Goal: Task Accomplishment & Management: Manage account settings

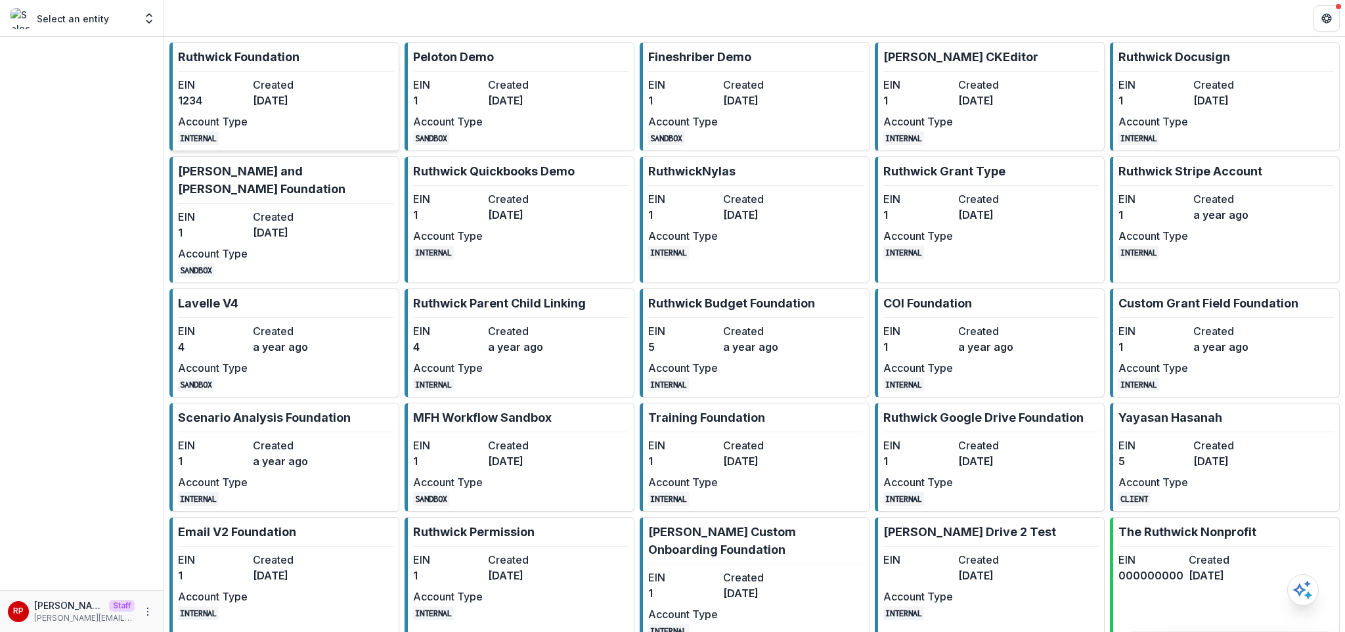
click at [305, 92] on dl "Created [DATE]" at bounding box center [288, 93] width 70 height 32
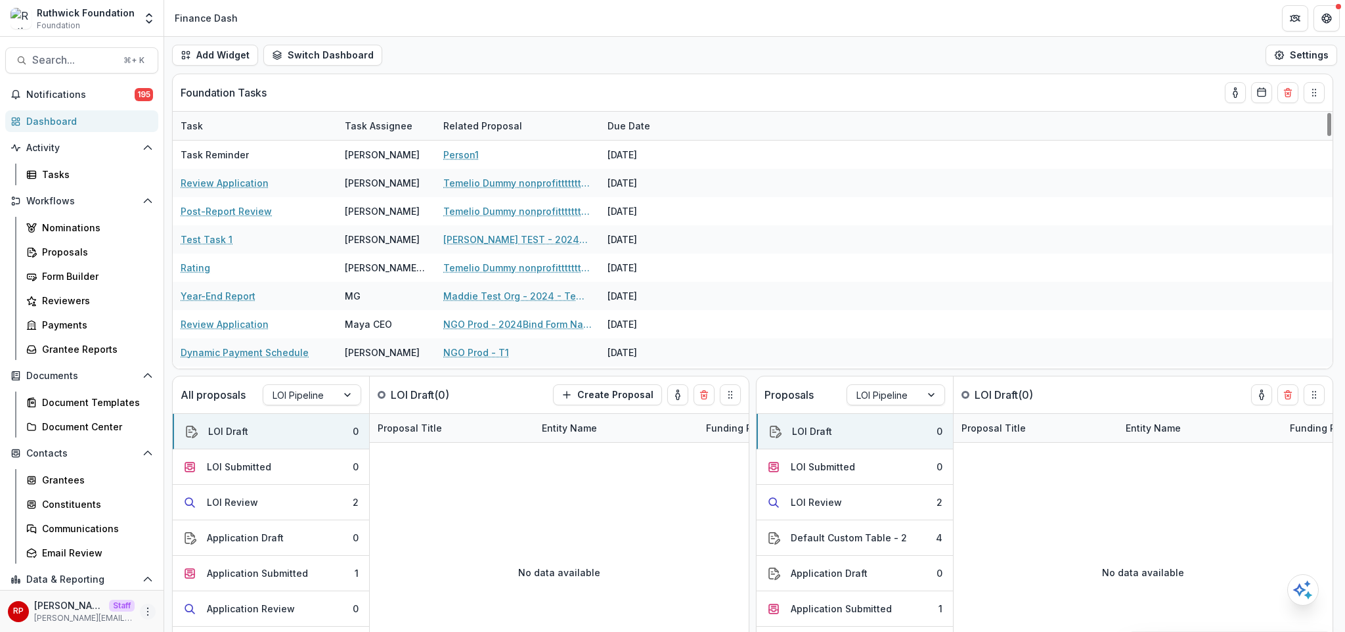
click at [143, 612] on icon "More" at bounding box center [148, 611] width 11 height 11
click at [233, 587] on link "User Settings" at bounding box center [230, 584] width 141 height 22
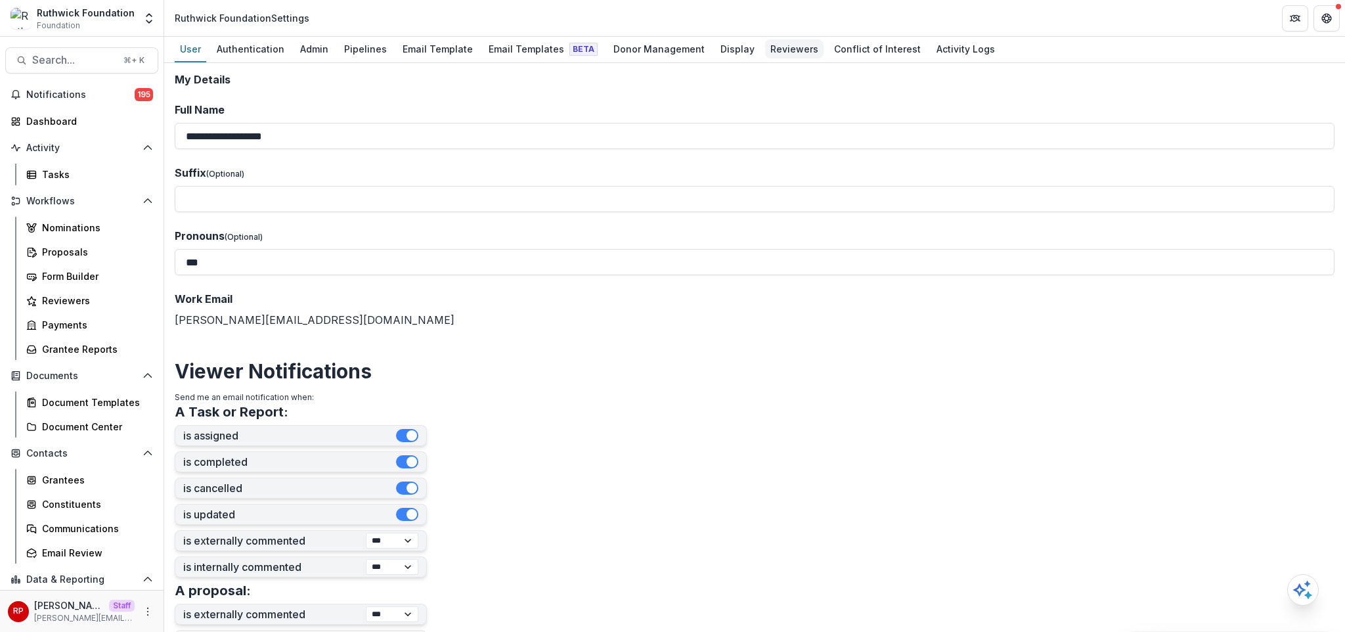
click at [778, 56] on div "Reviewers" at bounding box center [794, 48] width 58 height 19
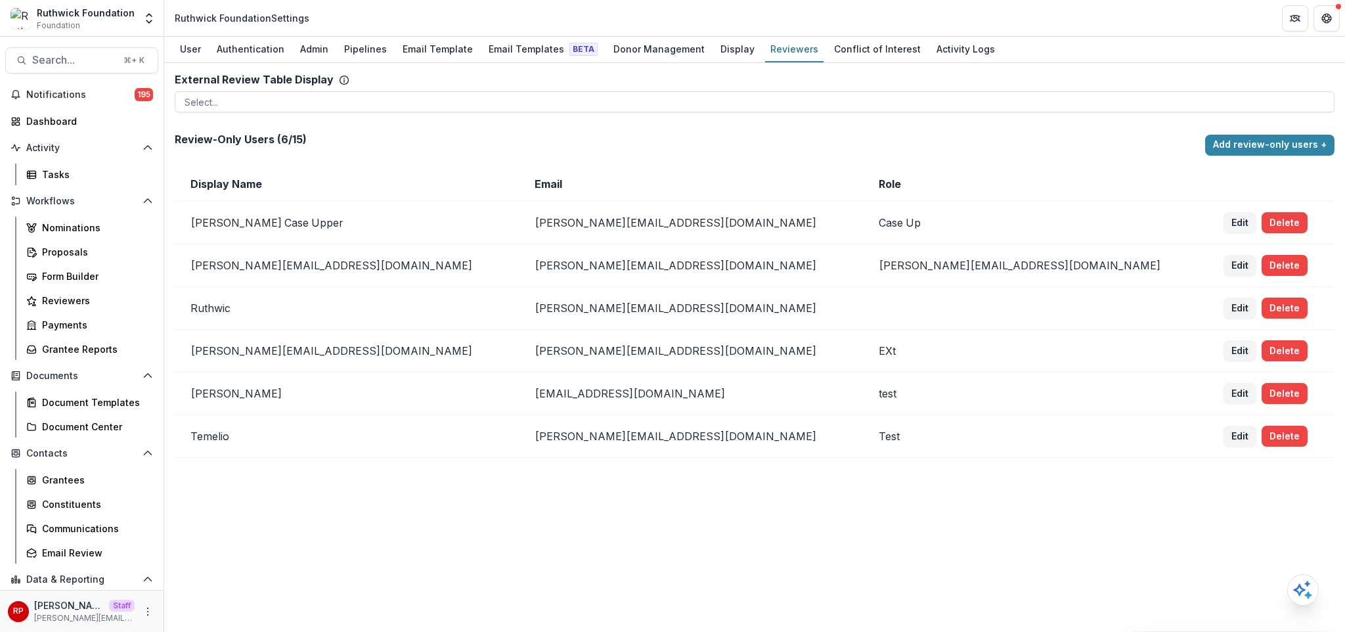
click at [219, 141] on h2 "Review-Only Users ( 6 / 15 )" at bounding box center [687, 139] width 1025 height 12
click at [317, 140] on h2 "Review-Only Users ( 6 / 15 )" at bounding box center [687, 139] width 1025 height 12
click at [545, 309] on p "ruthwick+ext1@trytemelio.com" at bounding box center [691, 307] width 313 height 13
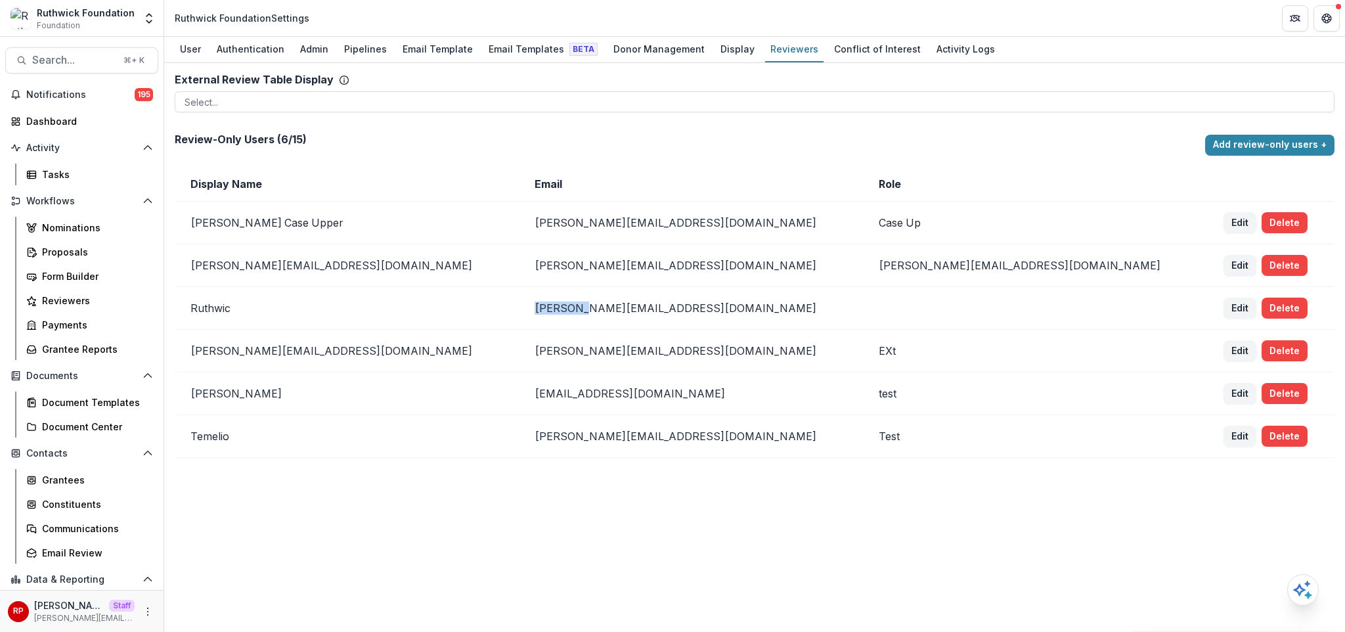
click at [545, 309] on p "ruthwick+ext1@trytemelio.com" at bounding box center [691, 307] width 313 height 13
click at [535, 308] on p "ruthwick+ext1@trytemelio.com" at bounding box center [691, 307] width 313 height 13
drag, startPoint x: 535, startPoint y: 308, endPoint x: 648, endPoint y: 306, distance: 113.0
click at [648, 306] on p "ruthwick+ext1@trytemelio.com" at bounding box center [691, 307] width 313 height 13
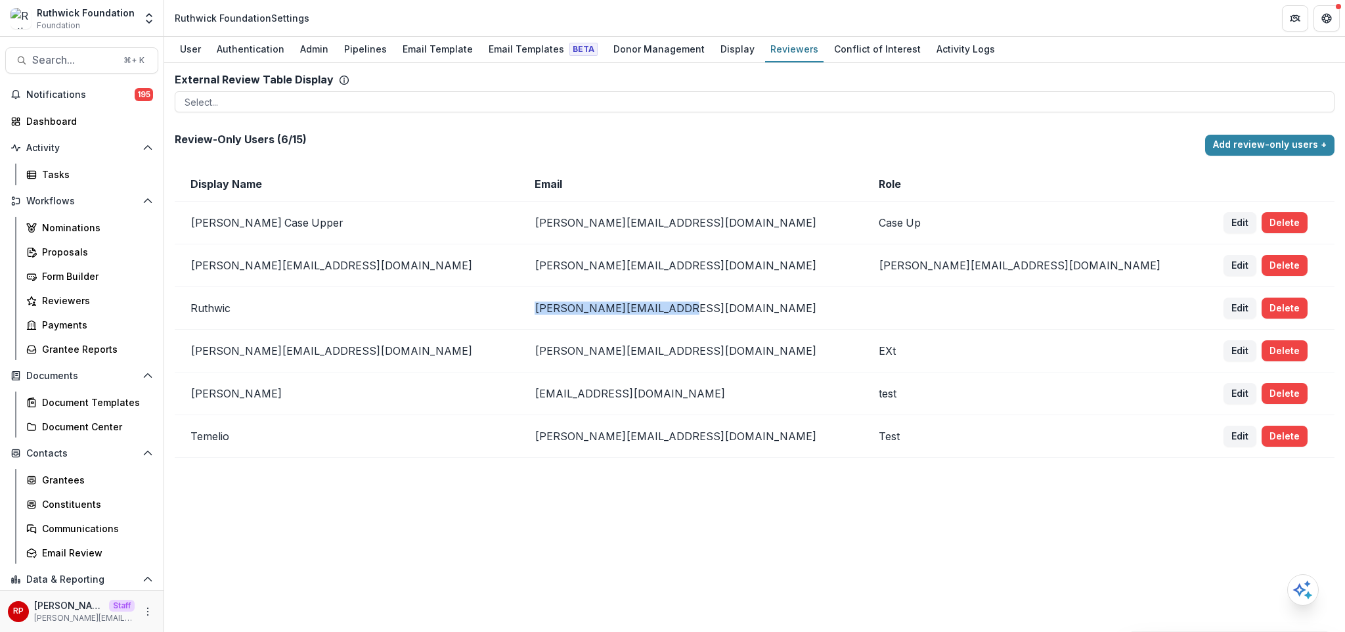
click at [648, 306] on p "ruthwick+ext1@trytemelio.com" at bounding box center [691, 307] width 313 height 13
click at [99, 297] on div "Reviewers" at bounding box center [95, 301] width 106 height 14
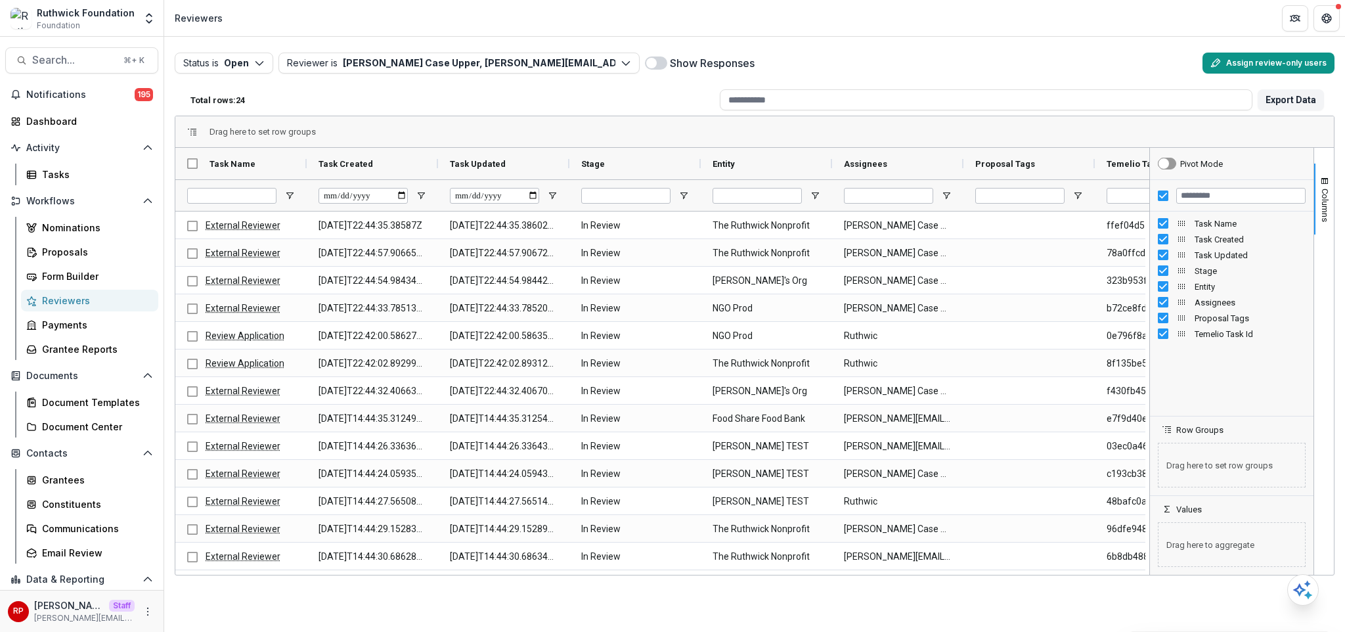
click at [1262, 60] on button "Assign review-only users" at bounding box center [1269, 63] width 132 height 21
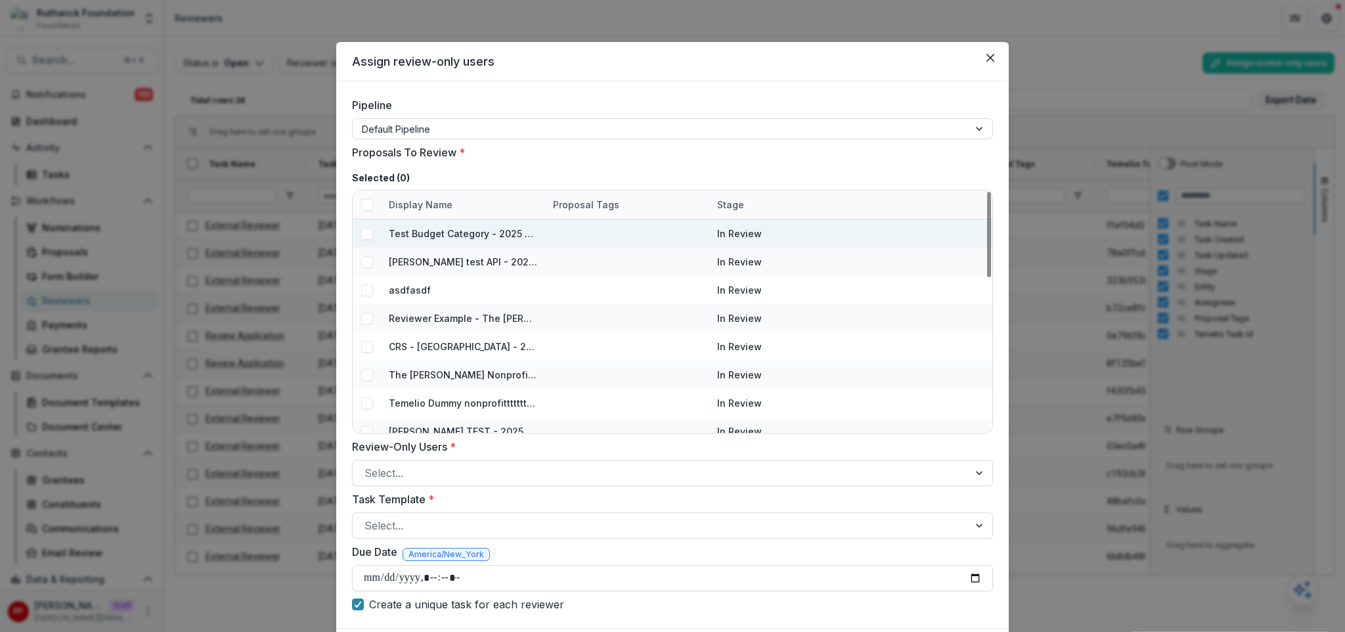
click at [366, 236] on span at bounding box center [367, 234] width 12 height 12
click at [367, 256] on span at bounding box center [367, 262] width 12 height 12
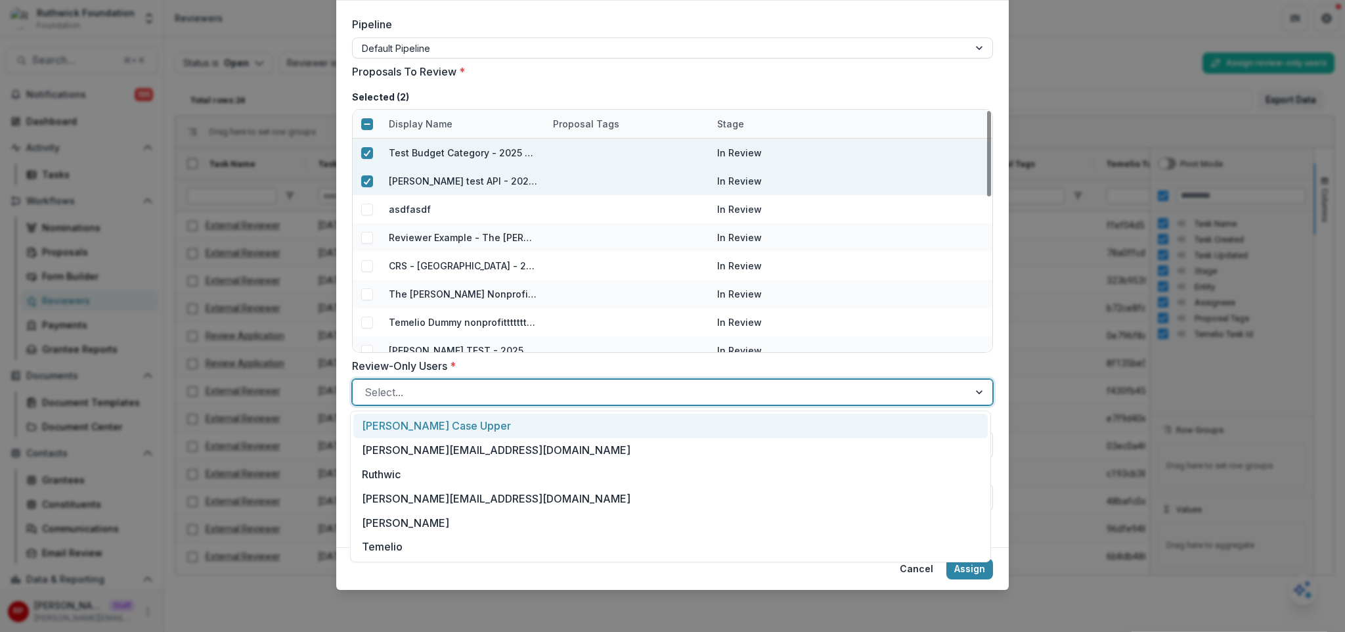
click at [476, 399] on div at bounding box center [661, 392] width 592 height 18
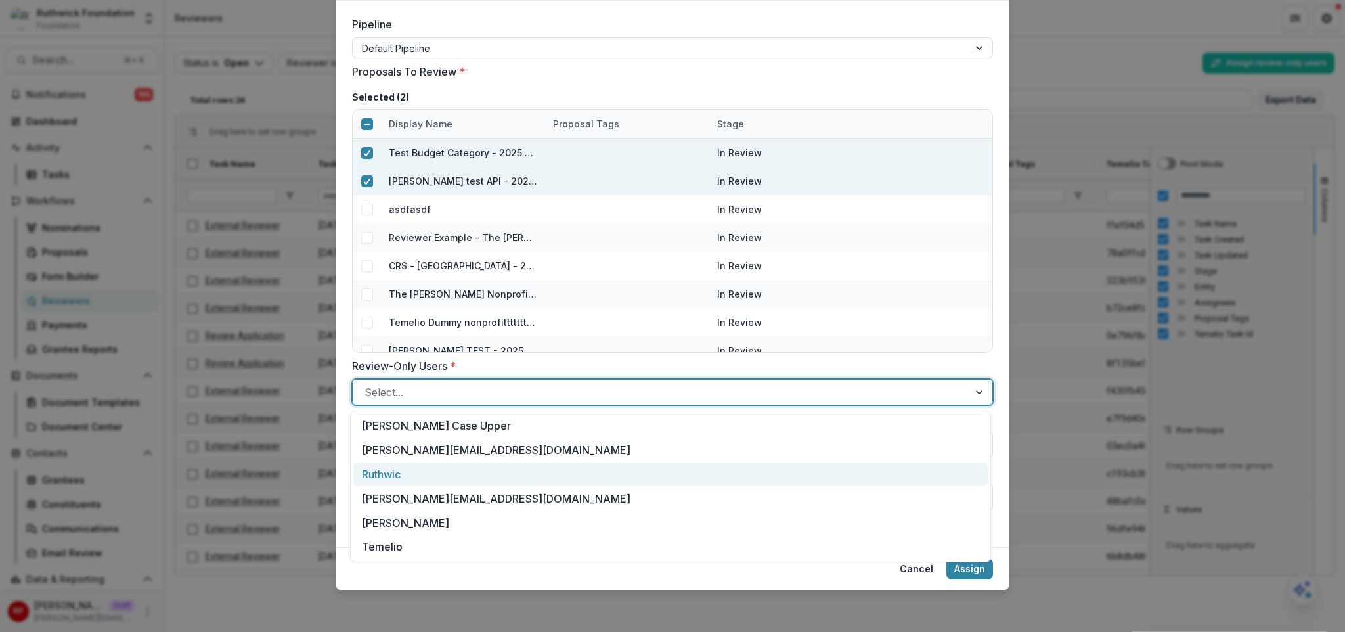
click at [481, 478] on div "Ruthwic" at bounding box center [670, 474] width 635 height 24
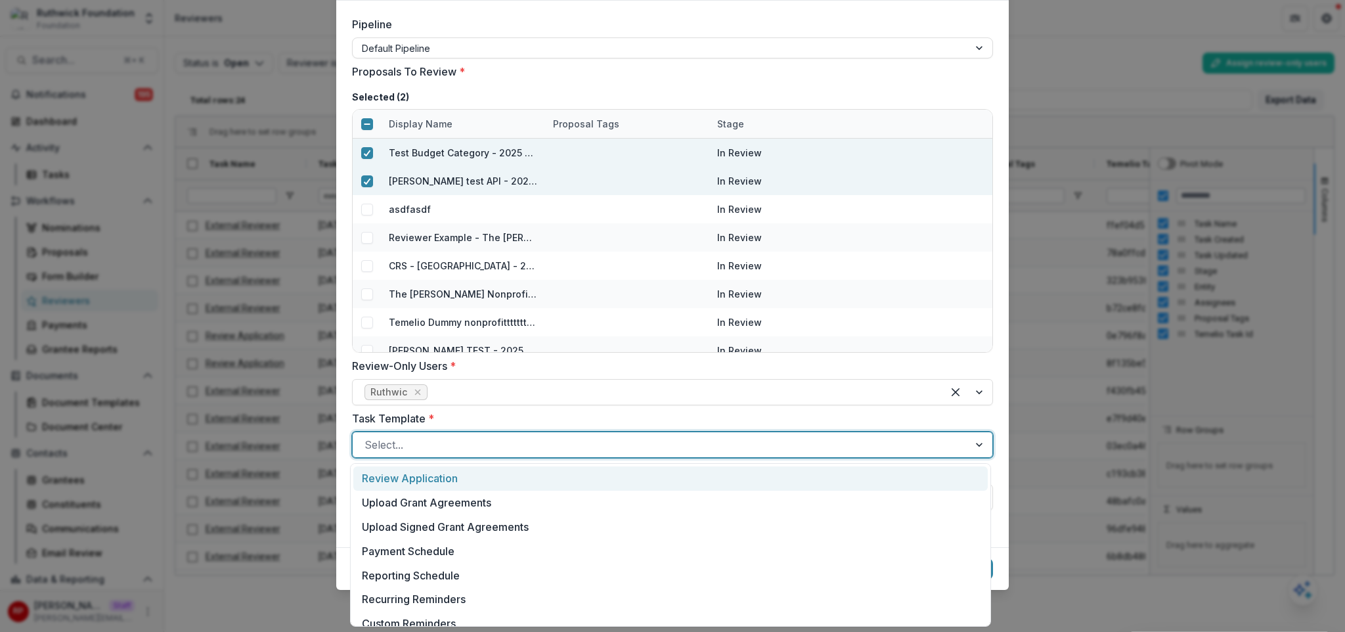
click at [435, 451] on div at bounding box center [661, 444] width 592 height 18
click at [445, 479] on div "Review Application" at bounding box center [670, 478] width 635 height 24
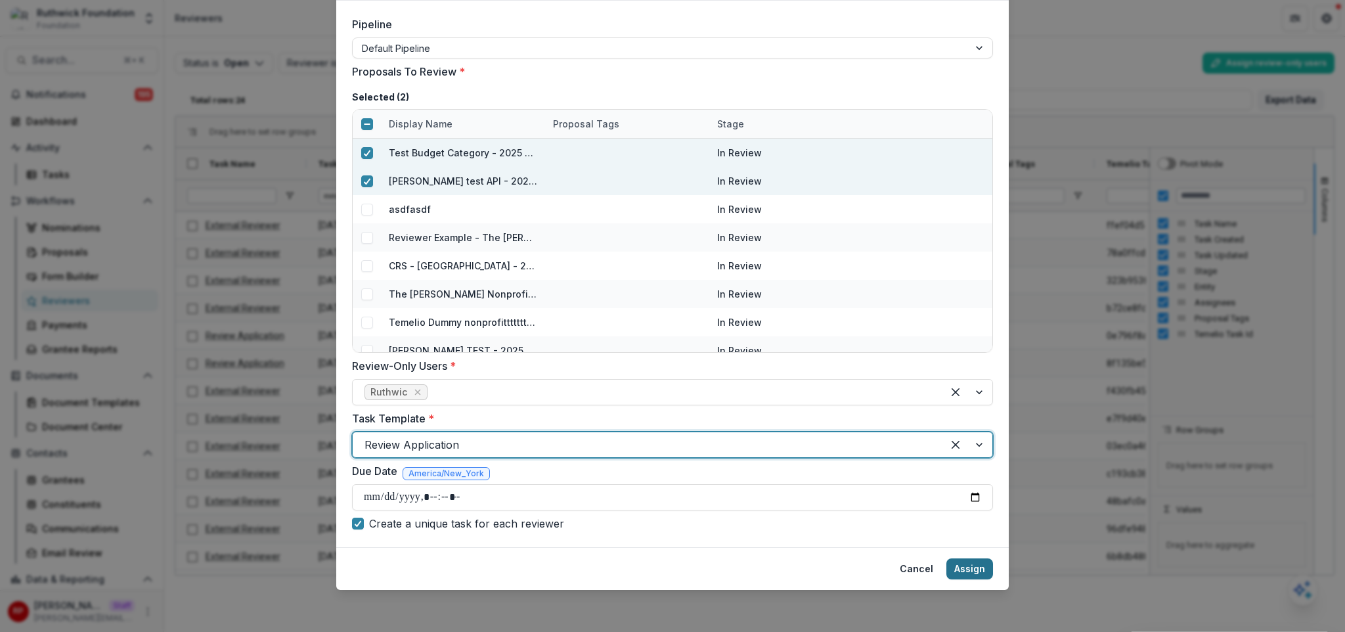
click at [969, 568] on button "Assign" at bounding box center [970, 568] width 47 height 21
